Goal: Book appointment/travel/reservation

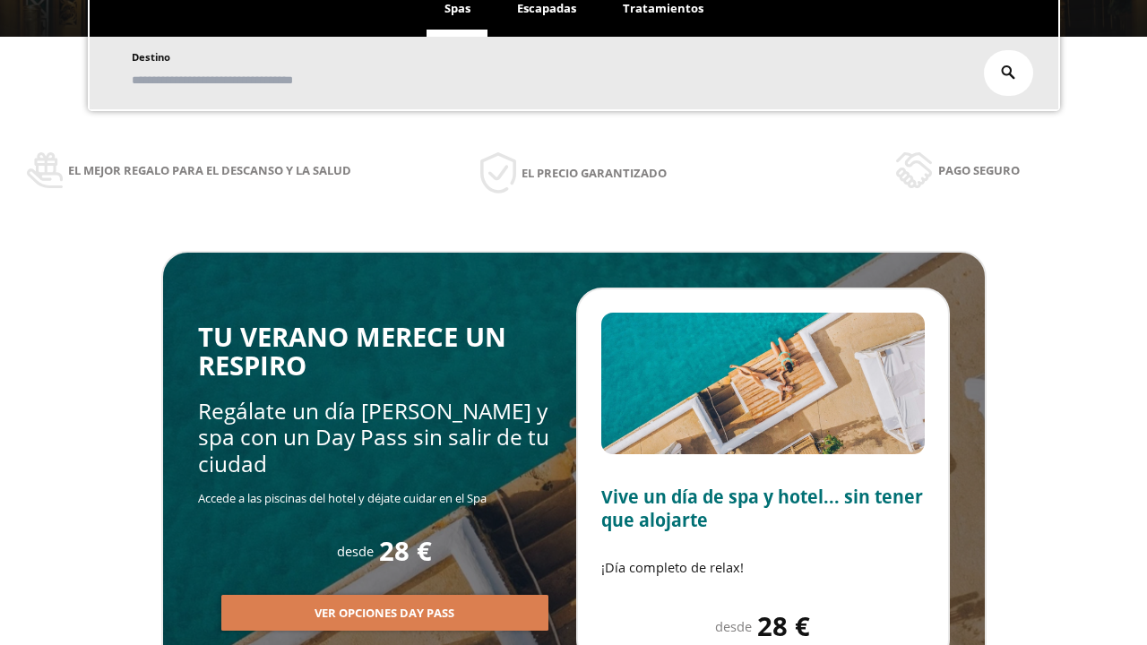
scroll to position [305, 0]
click at [547, 9] on span "Escapadas" at bounding box center [546, 8] width 59 height 16
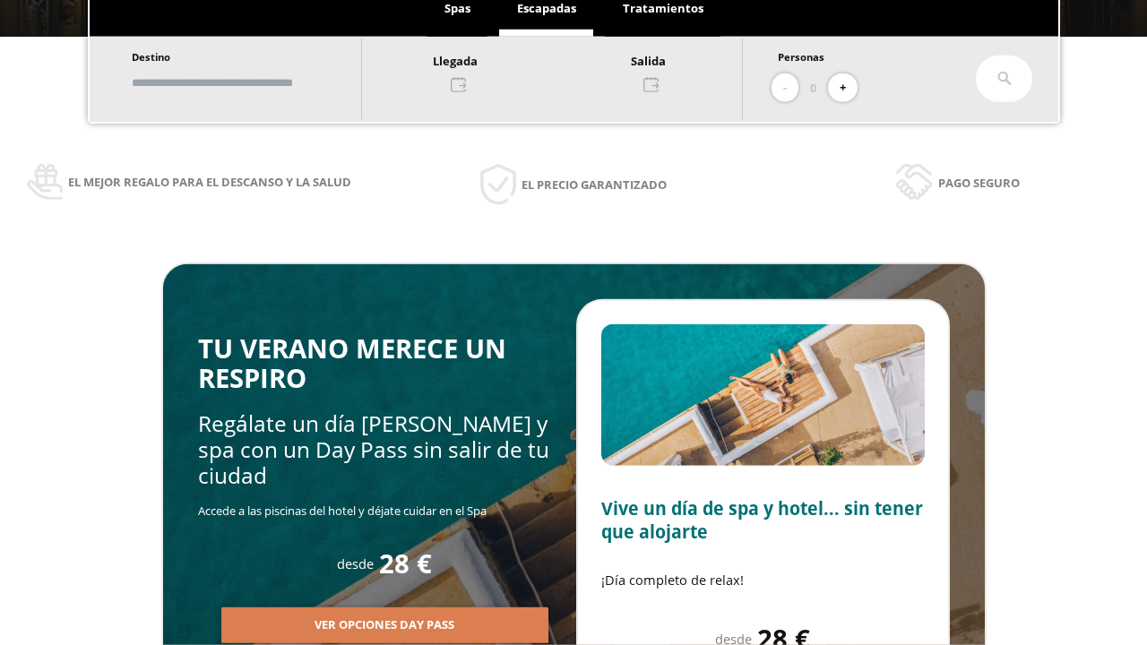
click at [253, 82] on input "text" at bounding box center [237, 82] width 223 height 31
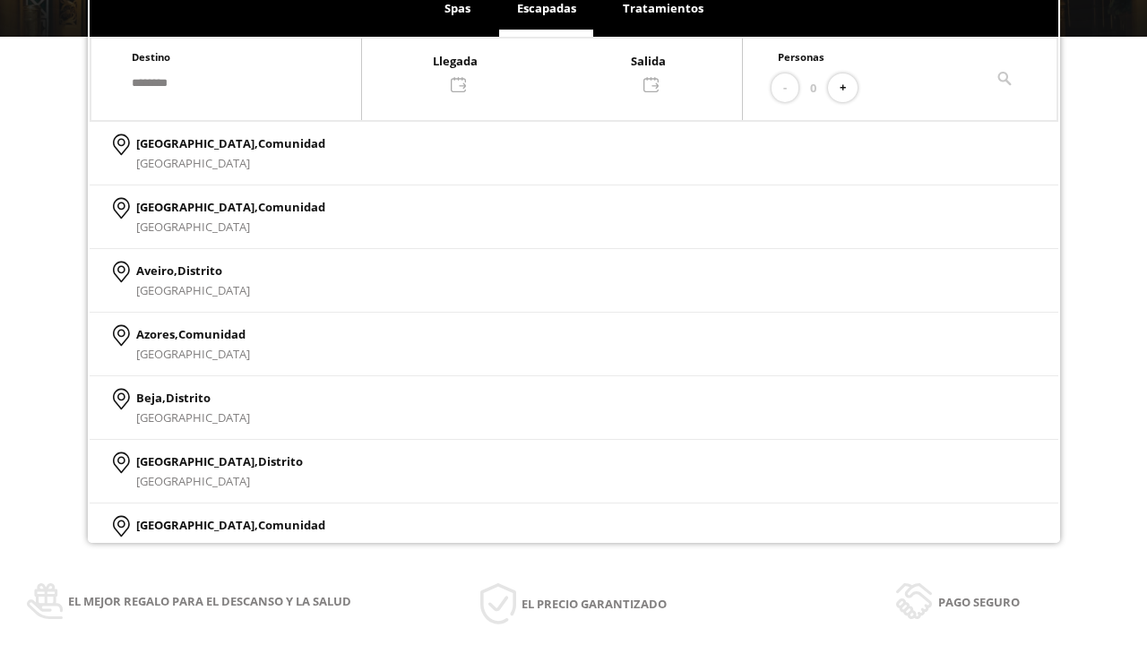
click at [570, 71] on div at bounding box center [552, 71] width 380 height 43
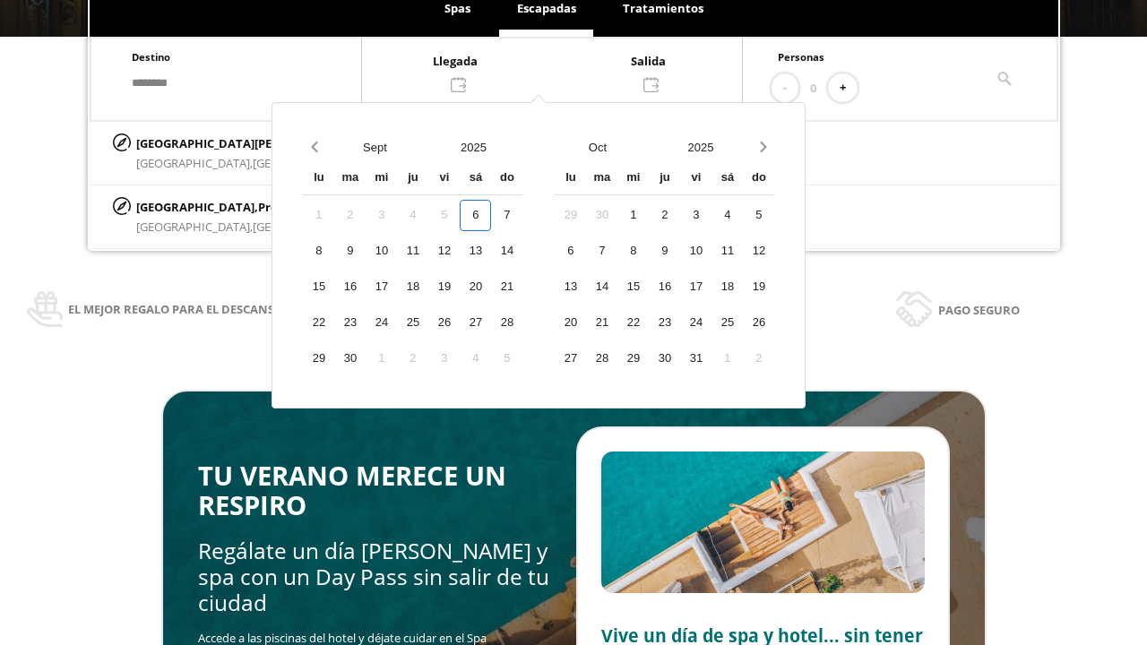
click at [334, 267] on div "8" at bounding box center [318, 251] width 31 height 31
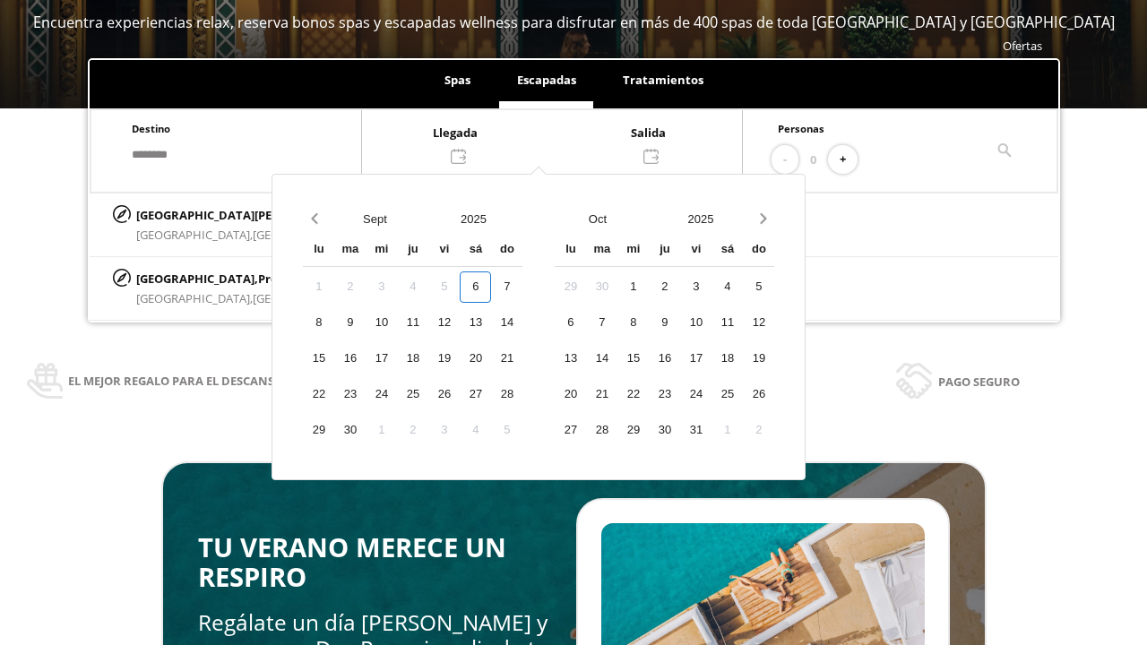
click at [366, 323] on div "9" at bounding box center [349, 322] width 31 height 31
click at [849, 160] on button "+" at bounding box center [843, 160] width 30 height 30
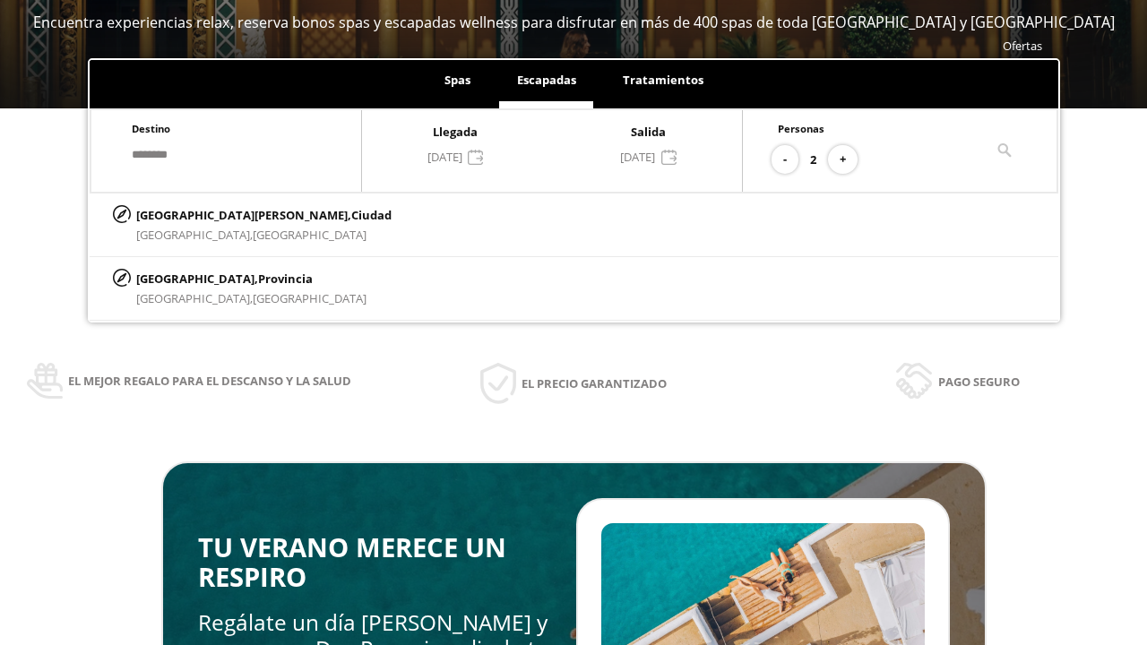
click at [225, 214] on p "[GEOGRAPHIC_DATA][PERSON_NAME], [GEOGRAPHIC_DATA]" at bounding box center [263, 215] width 255 height 20
type input "**********"
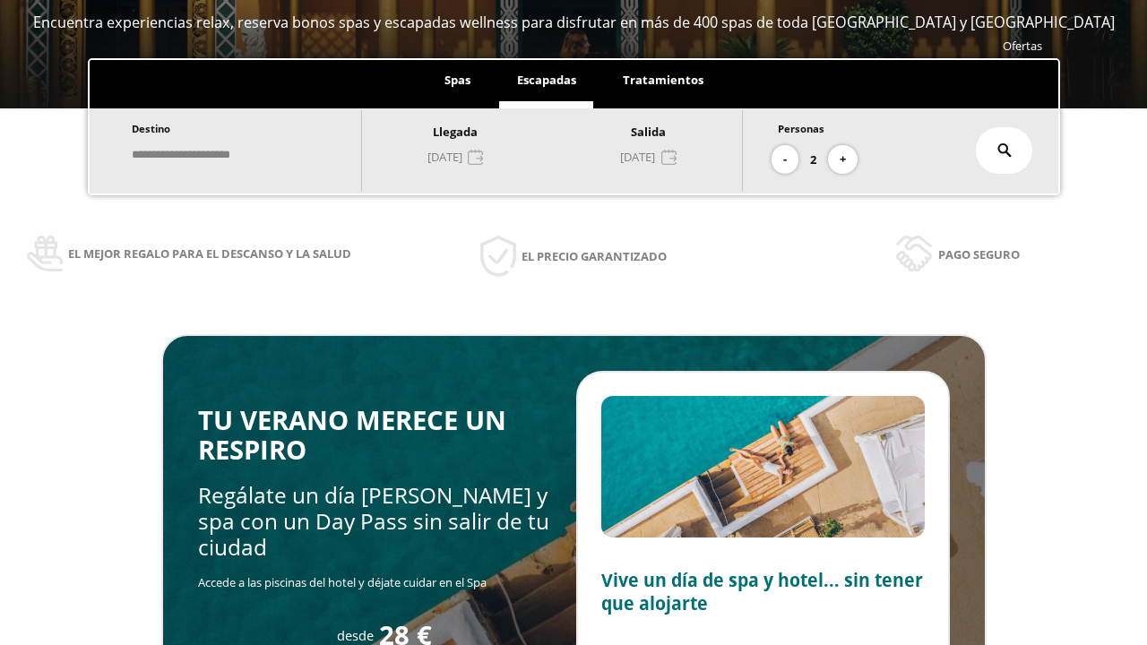
click at [1005, 151] on icon at bounding box center [1005, 150] width 14 height 14
